Goal: Information Seeking & Learning: Compare options

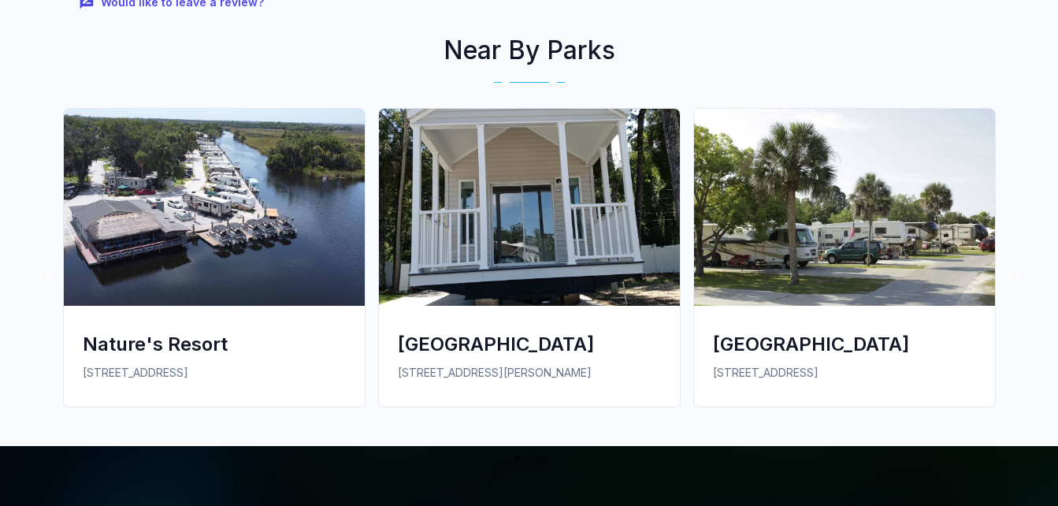
scroll to position [2363, 0]
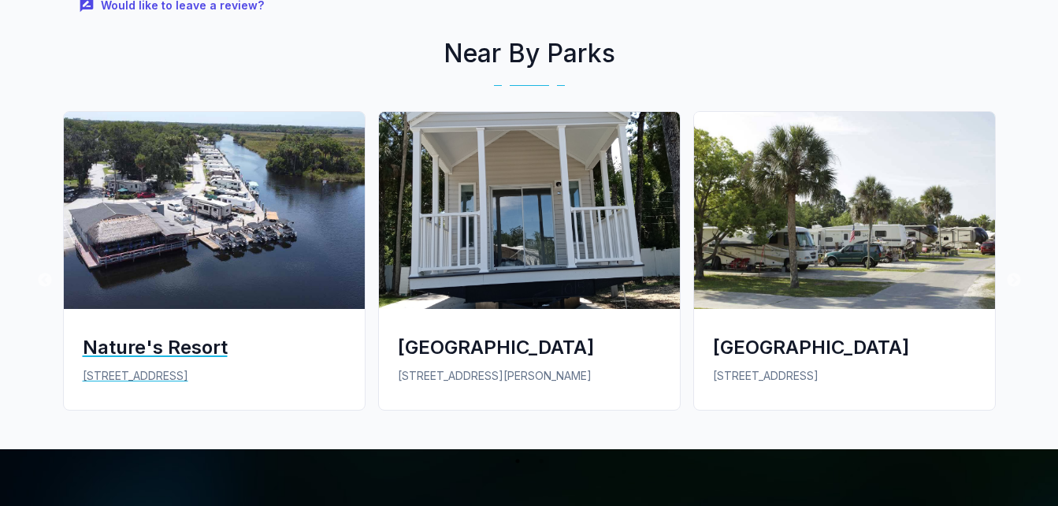
click at [202, 210] on img at bounding box center [214, 210] width 301 height 197
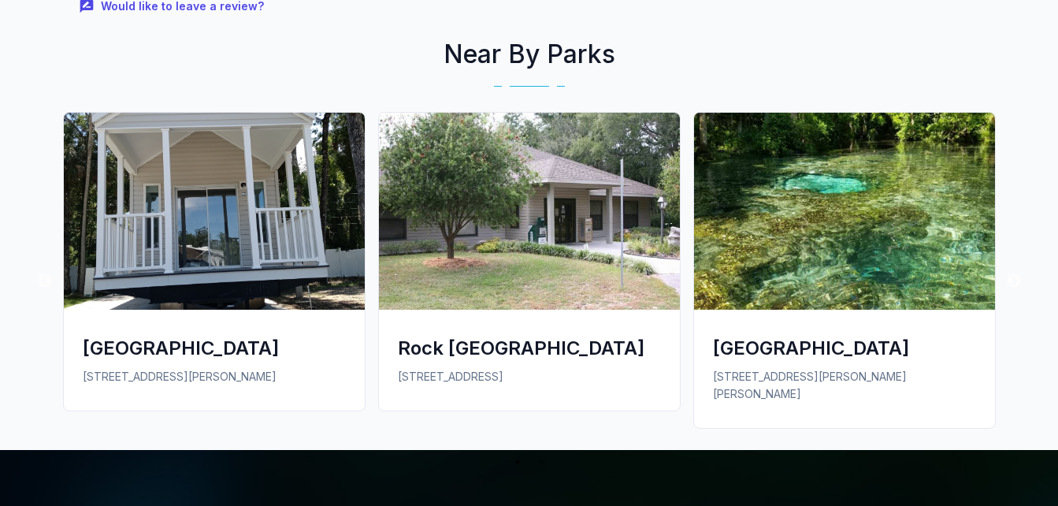
scroll to position [2867, 0]
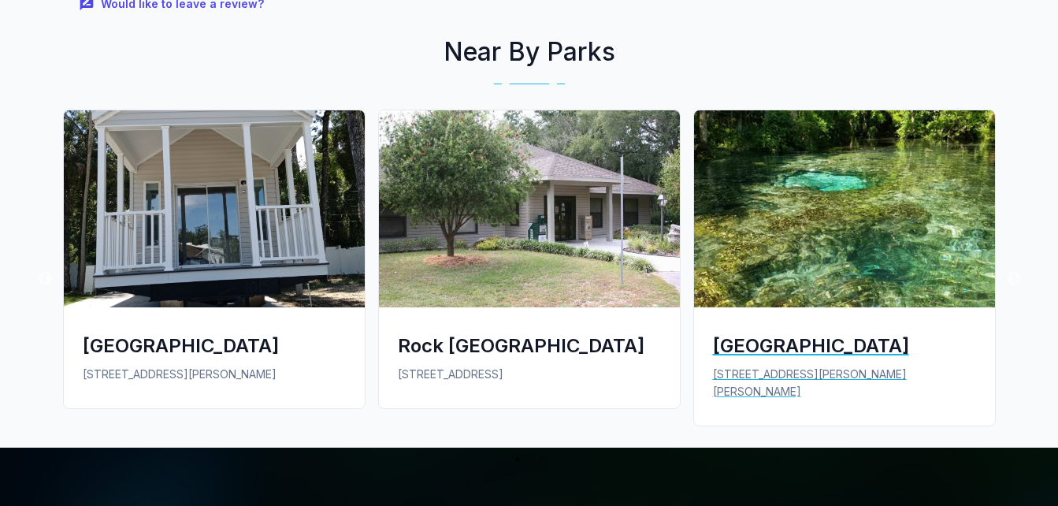
click at [800, 332] on div "[GEOGRAPHIC_DATA]" at bounding box center [844, 345] width 263 height 26
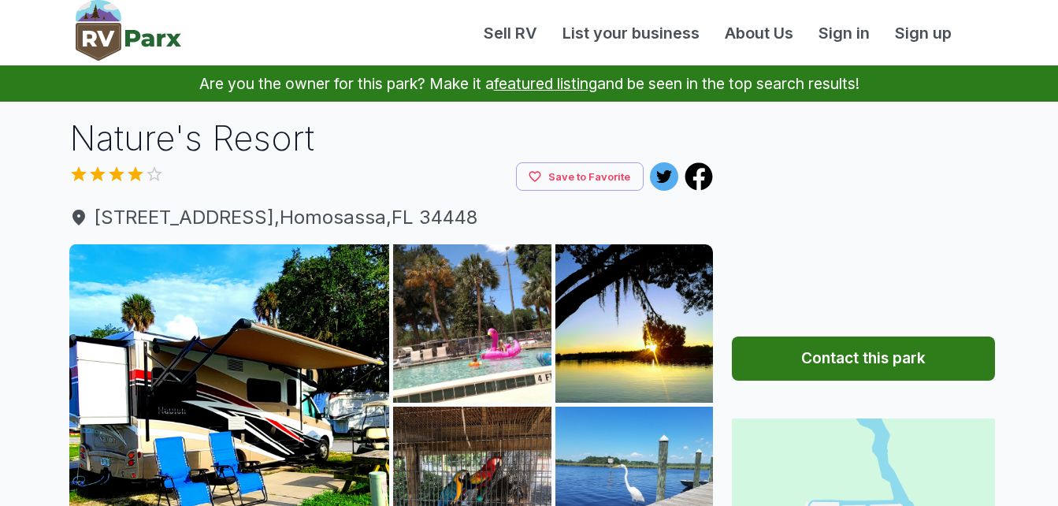
scroll to position [2867, 0]
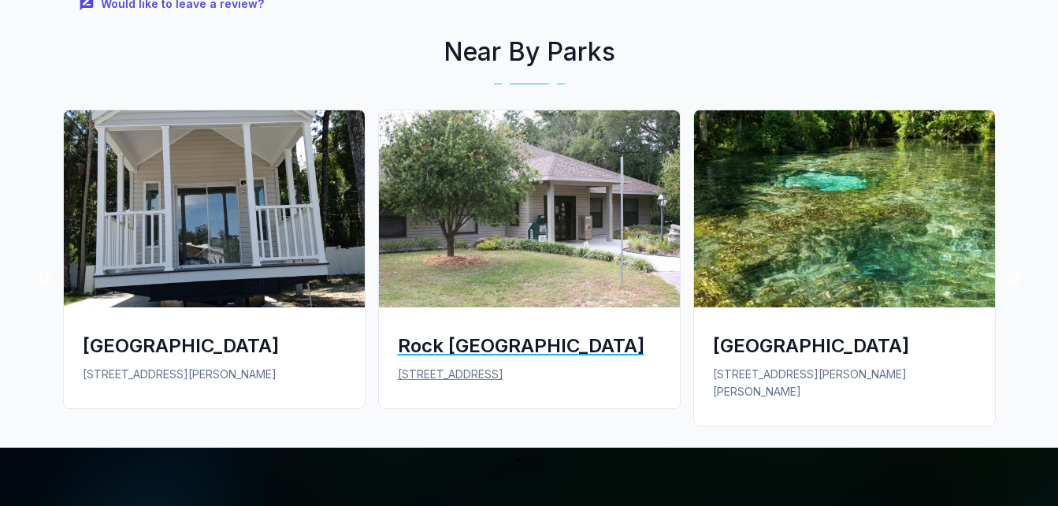
click at [462, 332] on div "Rock [GEOGRAPHIC_DATA]" at bounding box center [529, 345] width 263 height 26
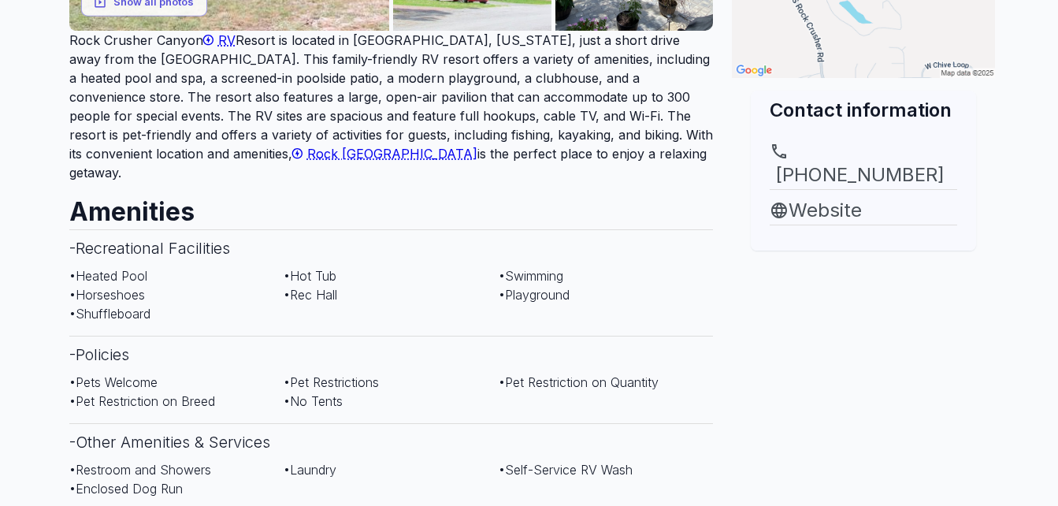
scroll to position [536, 0]
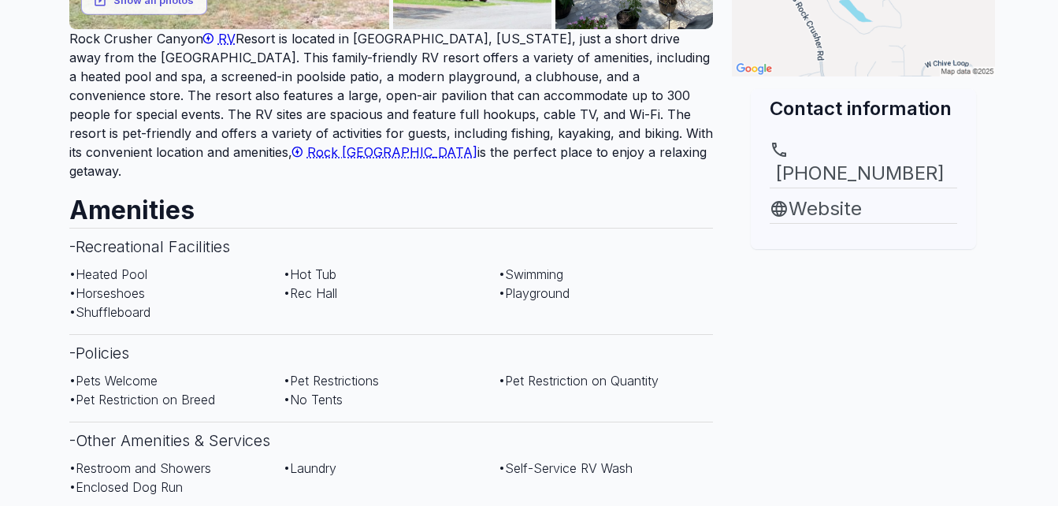
click at [307, 149] on span "Rock [GEOGRAPHIC_DATA]" at bounding box center [392, 152] width 170 height 16
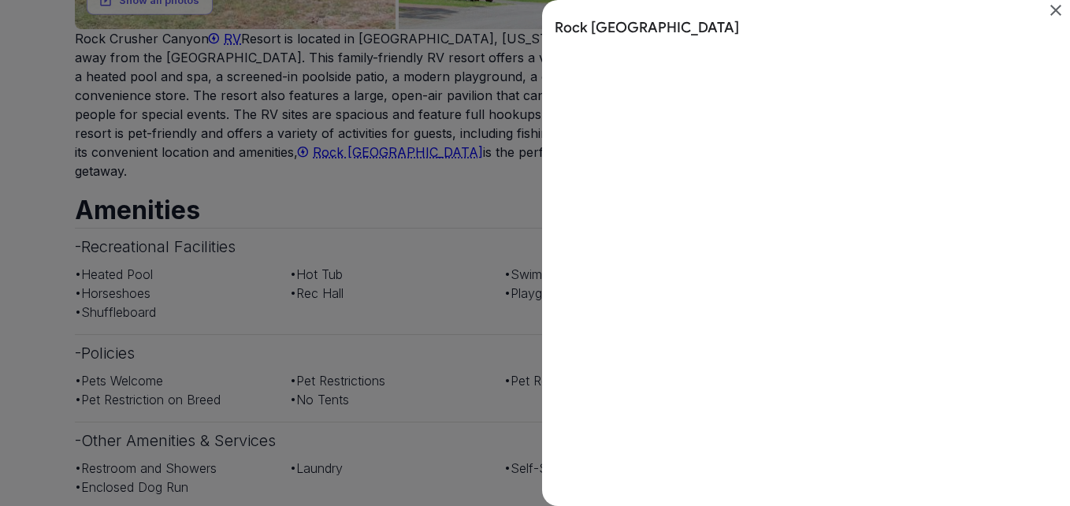
scroll to position [0, 0]
